Goal: Transaction & Acquisition: Purchase product/service

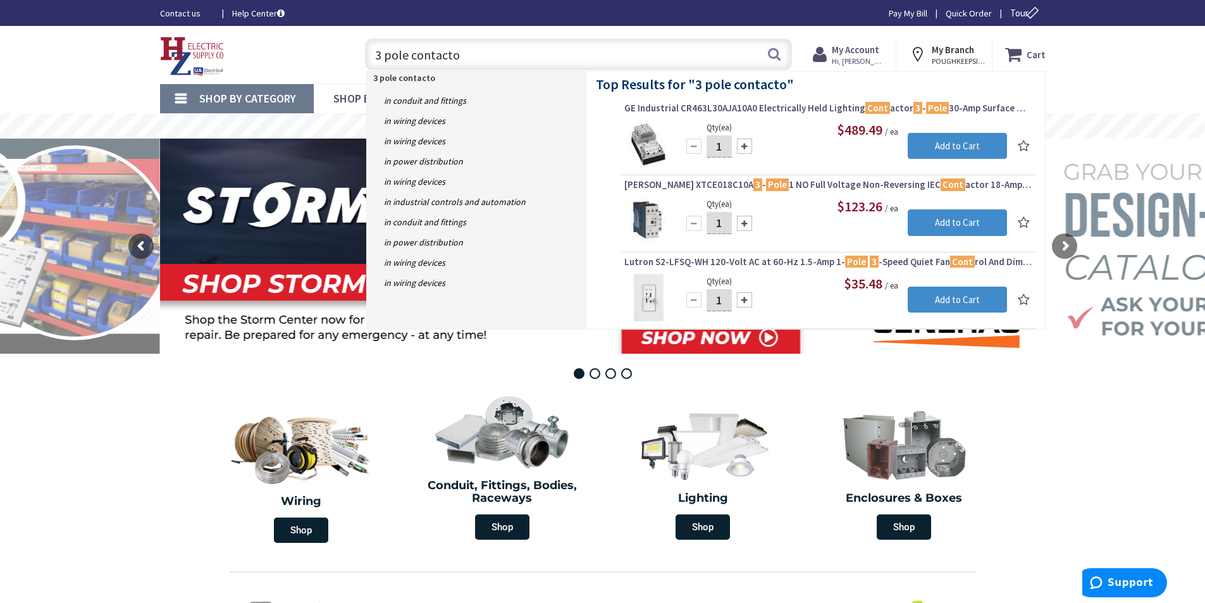
type input "3 pole contactor"
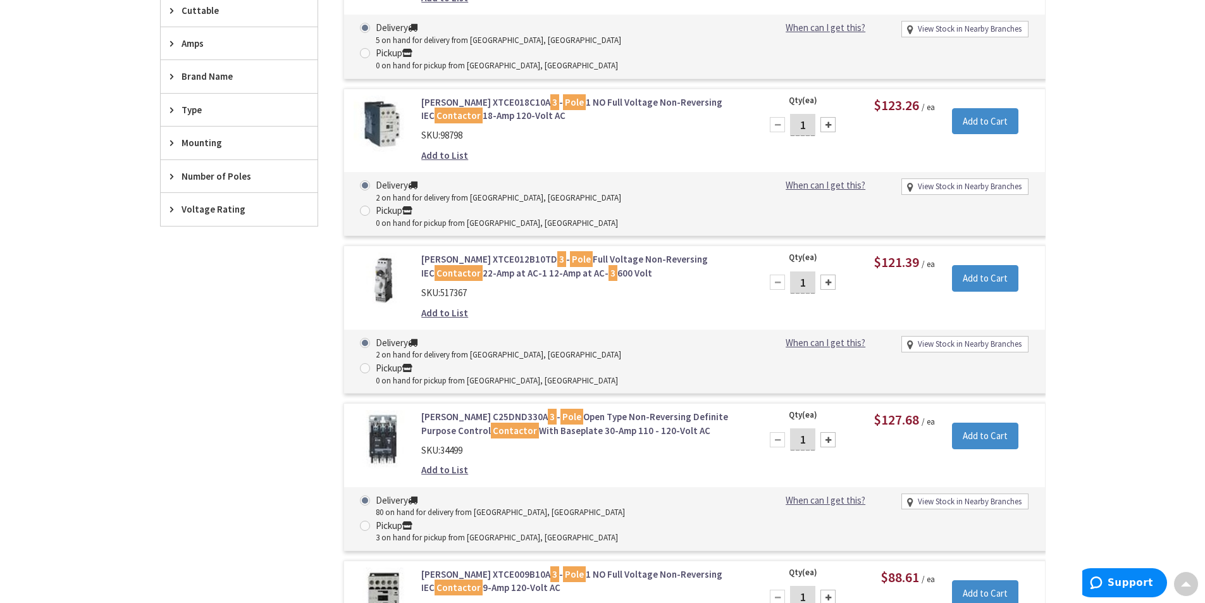
scroll to position [445, 0]
click at [397, 410] on img at bounding box center [382, 439] width 59 height 59
